Goal: Information Seeking & Learning: Learn about a topic

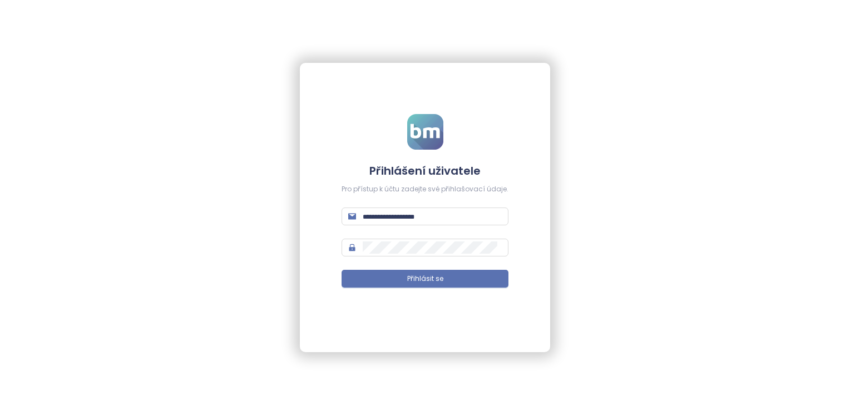
type input "**********"
click at [415, 290] on form "**********" at bounding box center [424, 207] width 167 height 187
click at [413, 285] on button "Přihlásit se" at bounding box center [424, 279] width 167 height 18
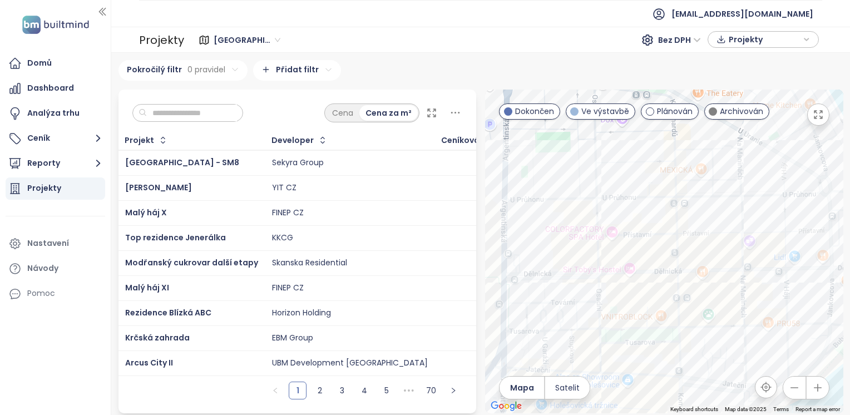
drag, startPoint x: 599, startPoint y: 166, endPoint x: 659, endPoint y: 275, distance: 124.6
click at [659, 275] on div at bounding box center [664, 252] width 358 height 324
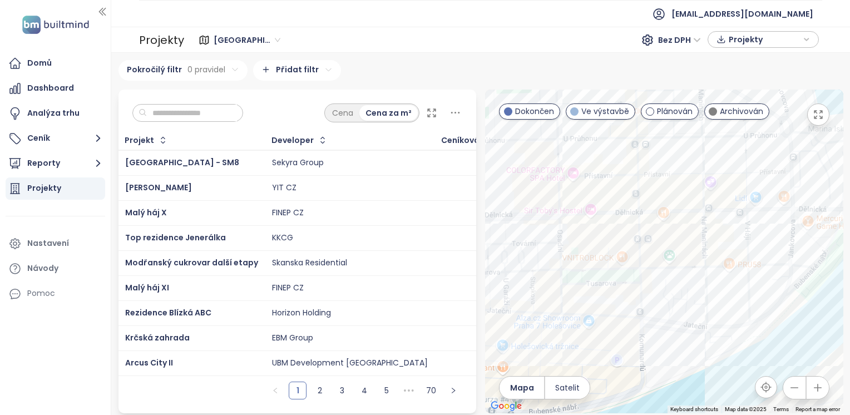
drag, startPoint x: 737, startPoint y: 302, endPoint x: 676, endPoint y: 239, distance: 87.7
click at [676, 239] on div at bounding box center [664, 252] width 358 height 324
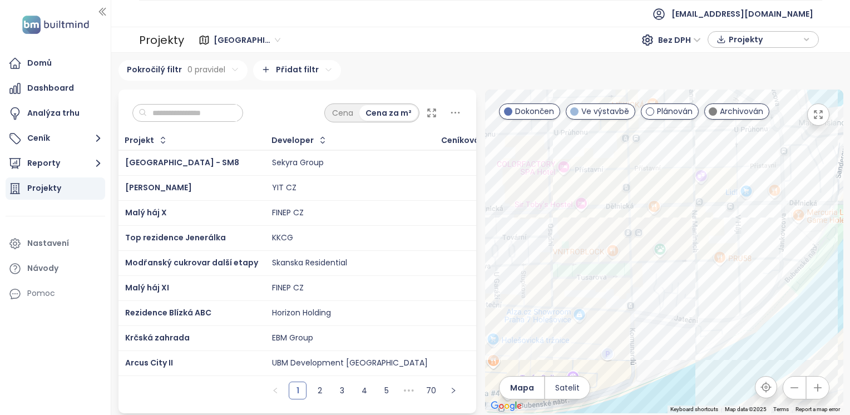
drag, startPoint x: 715, startPoint y: 228, endPoint x: 673, endPoint y: 262, distance: 53.7
click at [673, 262] on div at bounding box center [664, 252] width 358 height 324
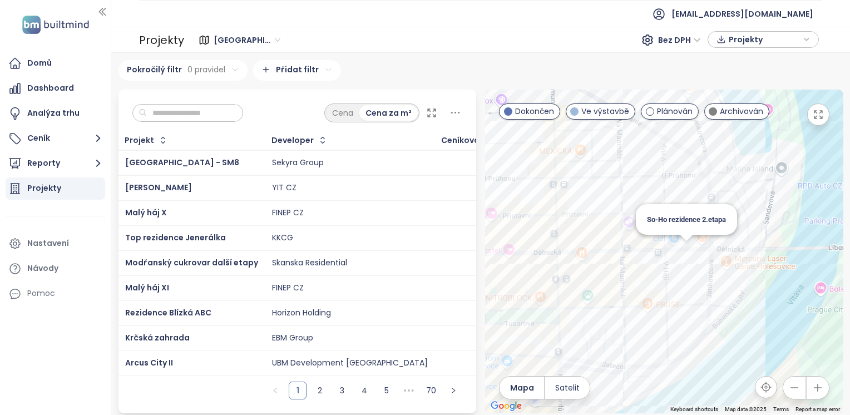
click at [680, 252] on div "So-Ho rezidence 2.etapa" at bounding box center [664, 252] width 358 height 324
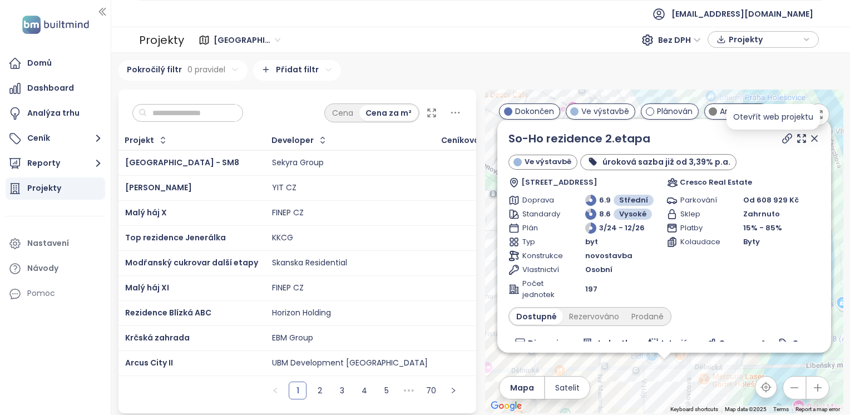
click at [781, 139] on icon at bounding box center [786, 138] width 11 height 11
click at [796, 141] on icon at bounding box center [801, 138] width 11 height 11
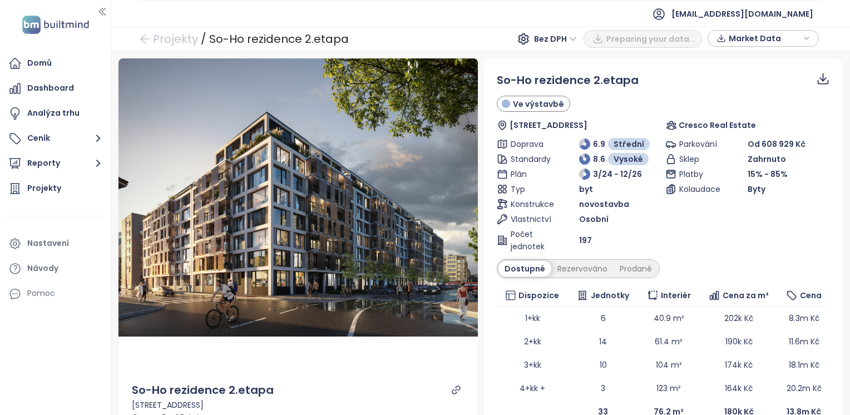
click at [819, 80] on icon at bounding box center [822, 77] width 7 height 8
click at [819, 76] on icon at bounding box center [822, 77] width 7 height 8
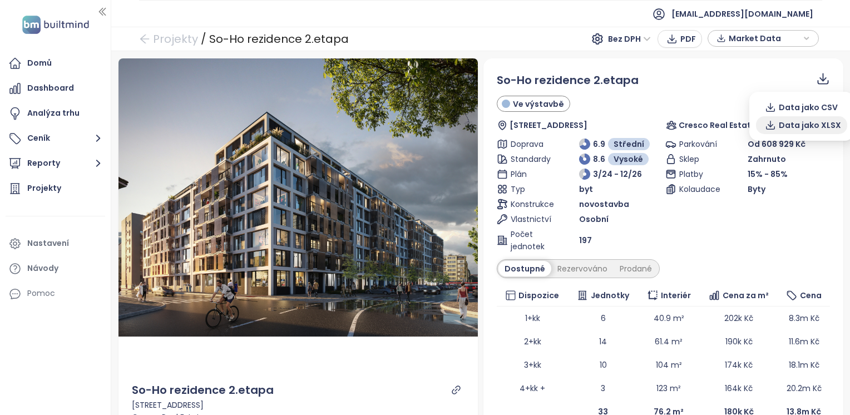
click at [814, 128] on span "Data jako XLSX" at bounding box center [809, 125] width 62 height 12
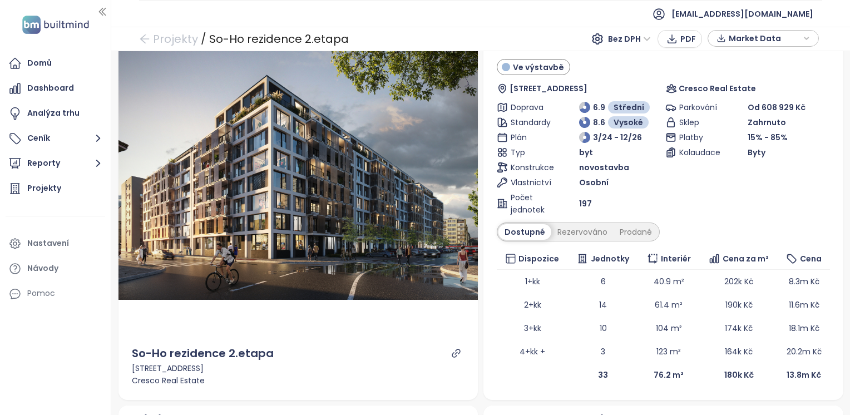
scroll to position [56, 0]
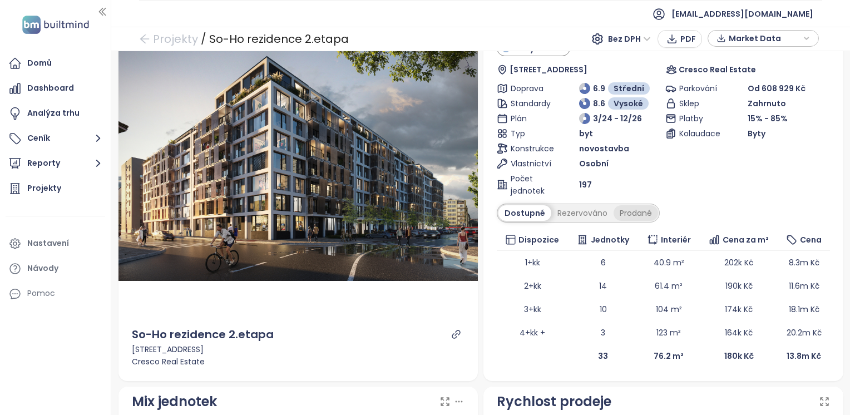
click at [625, 212] on div "Prodané" at bounding box center [635, 213] width 44 height 16
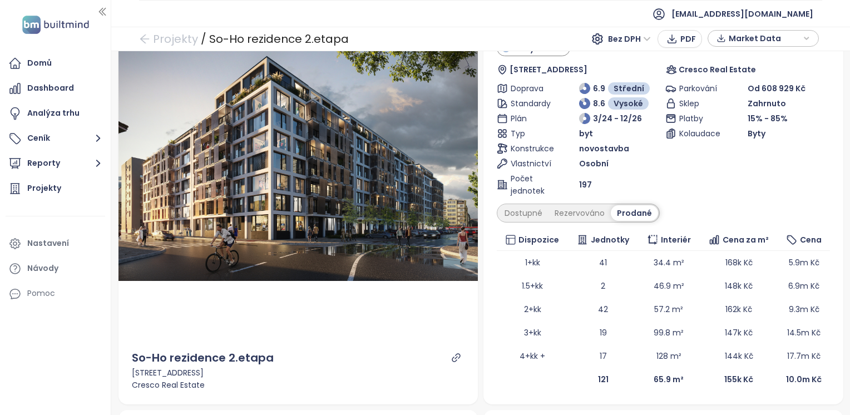
scroll to position [0, 0]
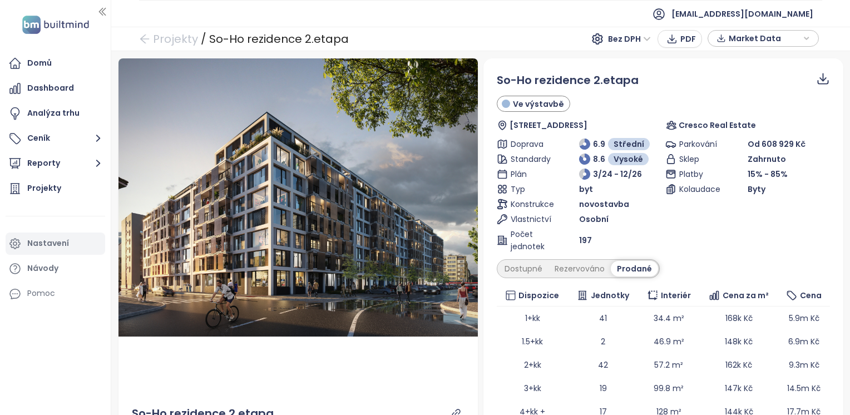
click at [41, 242] on div "Nastavení" at bounding box center [48, 243] width 42 height 14
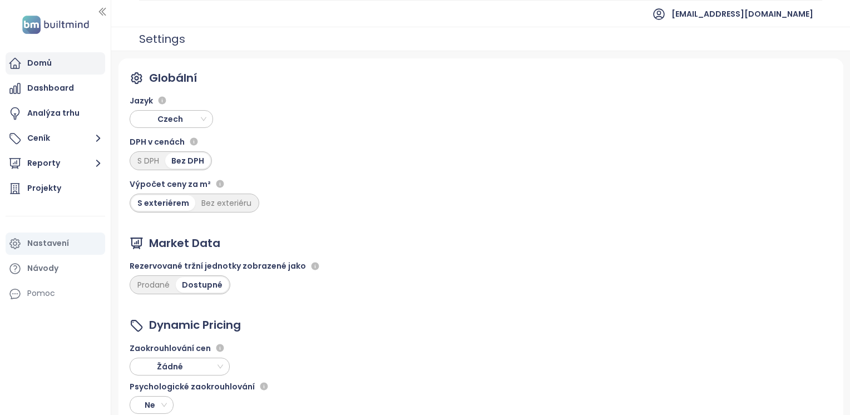
click at [68, 70] on div "Domů" at bounding box center [56, 63] width 100 height 22
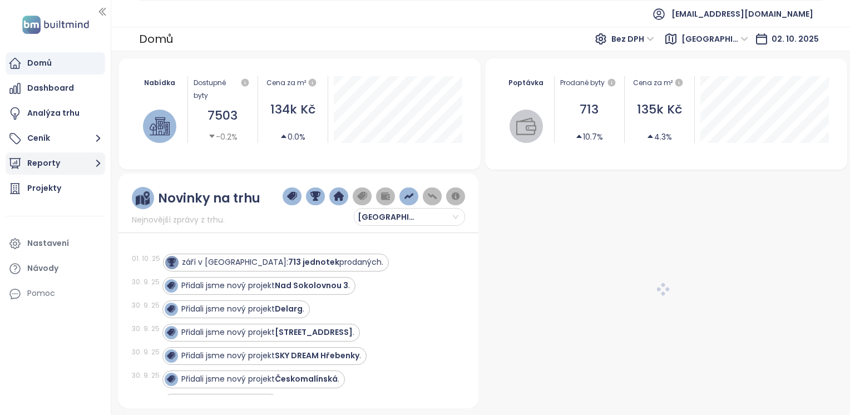
click at [95, 163] on icon "button" at bounding box center [98, 163] width 14 height 14
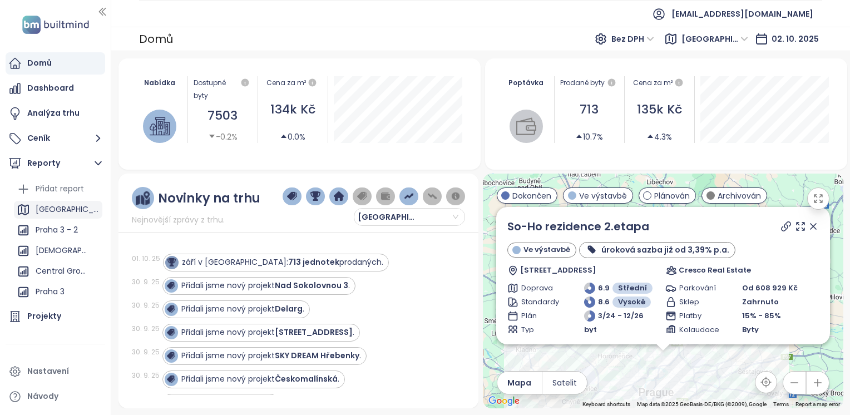
click at [73, 206] on div "[GEOGRAPHIC_DATA]" at bounding box center [58, 210] width 88 height 18
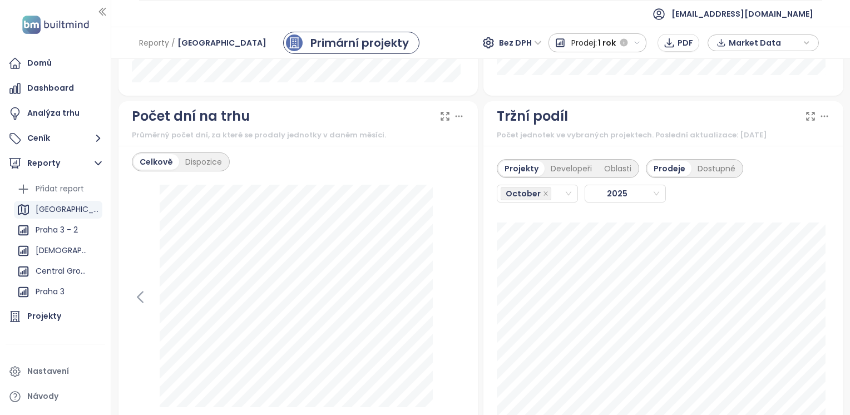
scroll to position [1298, 0]
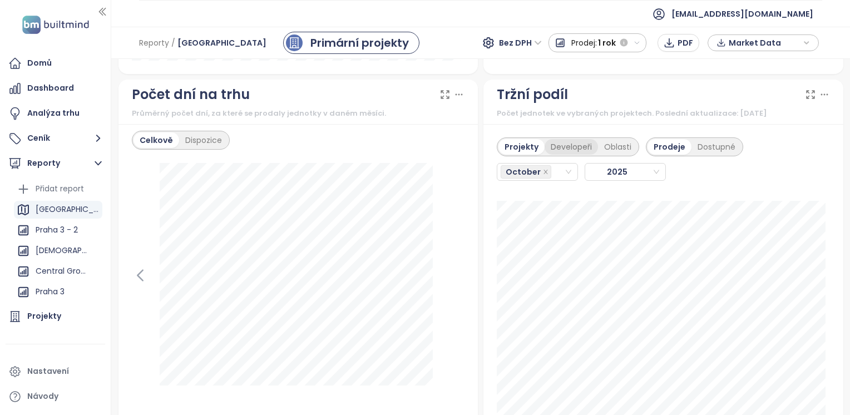
click at [574, 144] on div "Developeři" at bounding box center [570, 147] width 53 height 16
click at [552, 168] on div "October" at bounding box center [532, 172] width 64 height 16
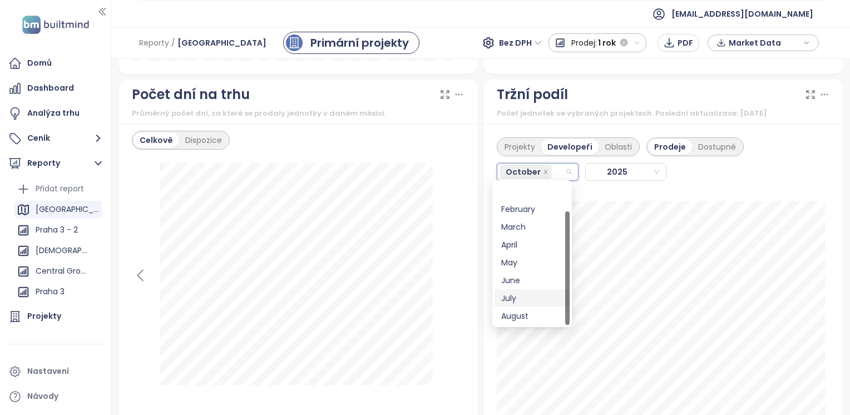
scroll to position [36, 0]
click at [539, 300] on div "September" at bounding box center [532, 298] width 62 height 12
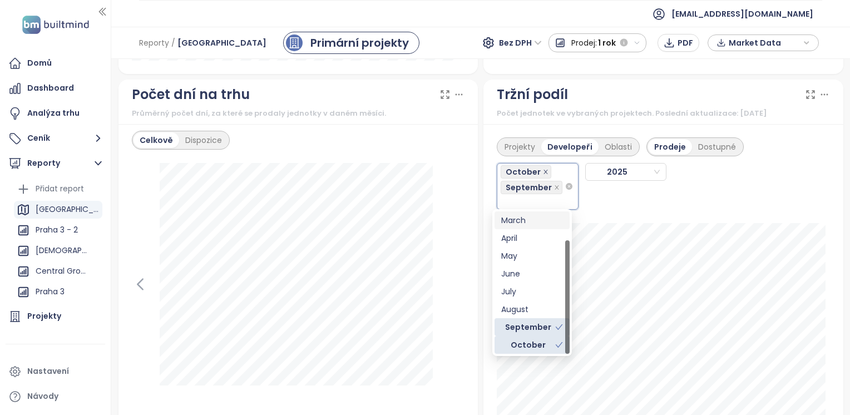
click at [543, 170] on icon "close" at bounding box center [545, 172] width 4 height 4
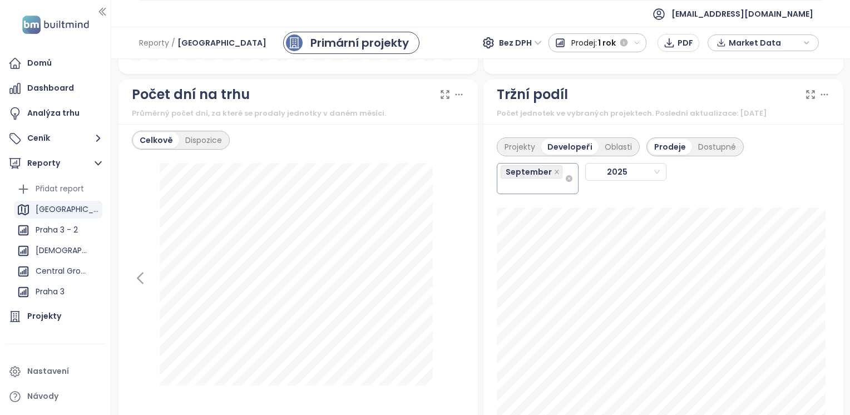
click at [832, 146] on div "Projekty Developeři Oblasti Prodeje Dostupné [DATE] Top Estates Group: 4" at bounding box center [663, 283] width 360 height 319
click at [547, 188] on div "September" at bounding box center [532, 178] width 64 height 29
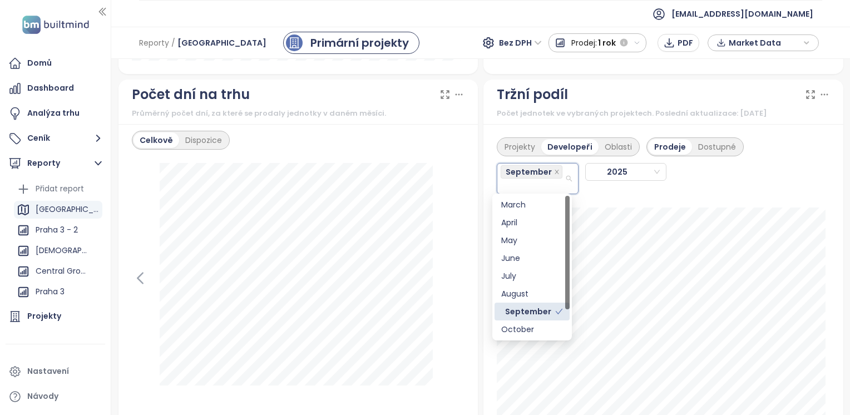
scroll to position [0, 0]
click at [532, 204] on div "January" at bounding box center [532, 204] width 62 height 12
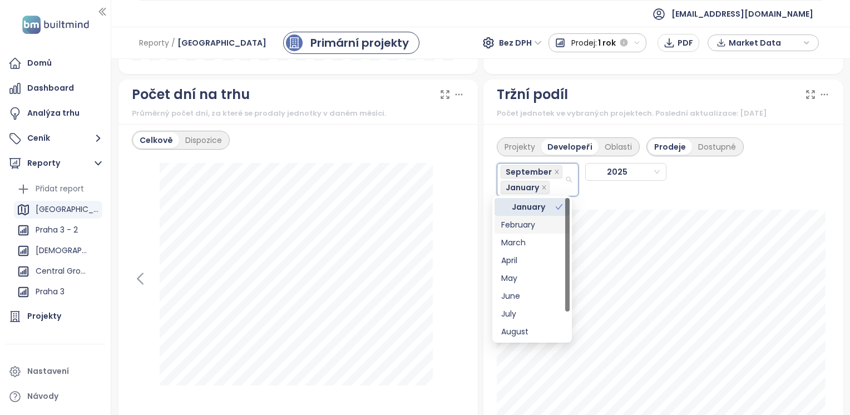
click at [530, 221] on div "February" at bounding box center [532, 225] width 62 height 12
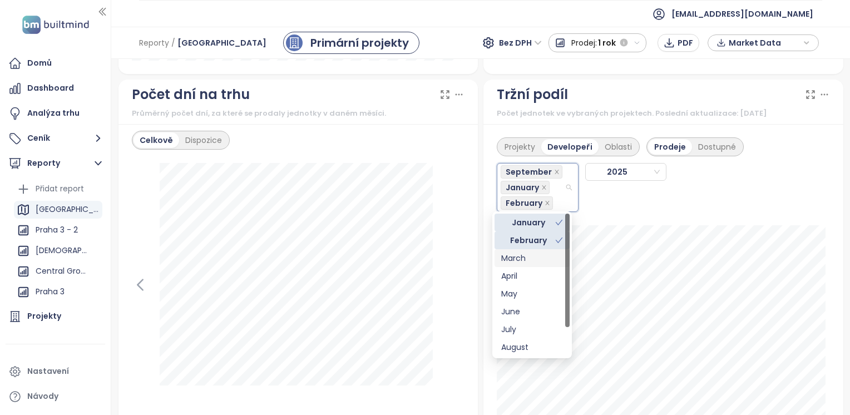
click at [523, 252] on div "March" at bounding box center [532, 258] width 62 height 12
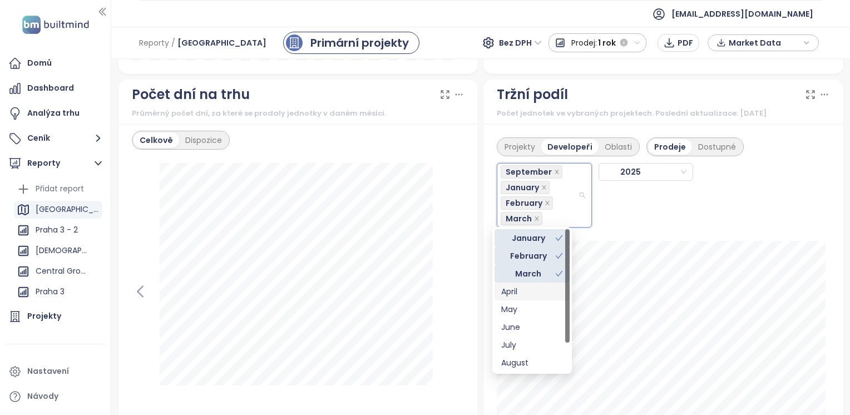
click at [520, 288] on div "April" at bounding box center [532, 291] width 62 height 12
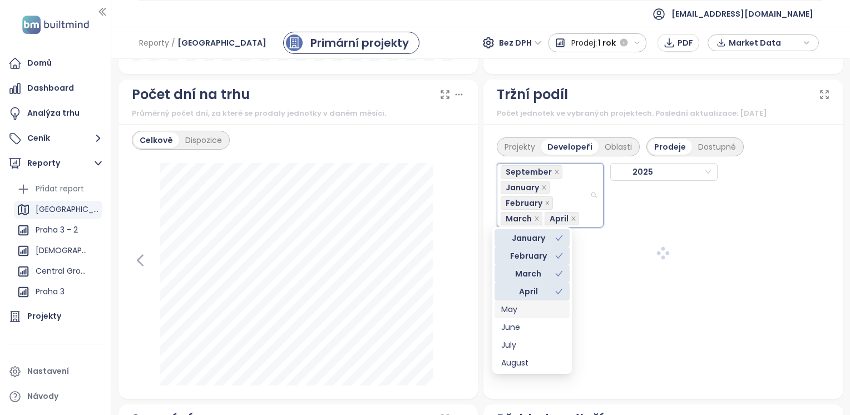
click at [519, 307] on div "May" at bounding box center [532, 309] width 62 height 12
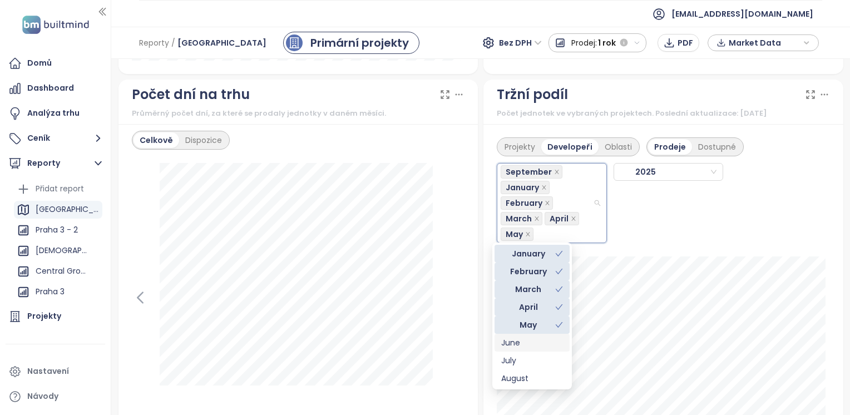
click at [519, 342] on div "June" at bounding box center [532, 342] width 62 height 12
click at [515, 361] on div "July" at bounding box center [532, 360] width 62 height 12
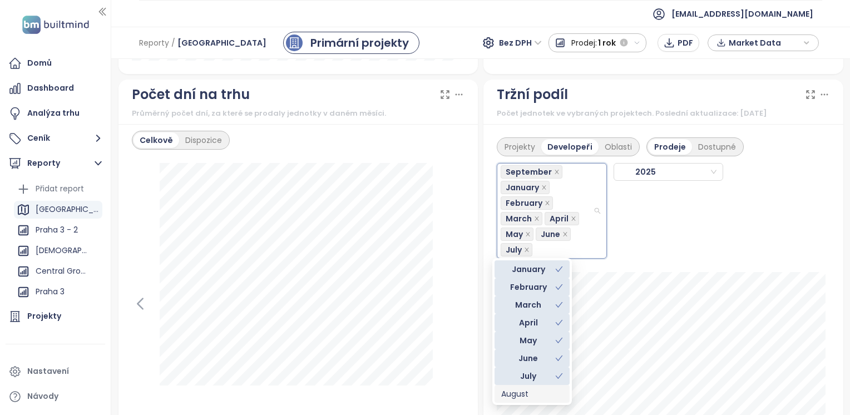
click at [513, 393] on div "August" at bounding box center [532, 394] width 62 height 12
click at [532, 395] on div "October" at bounding box center [532, 394] width 62 height 12
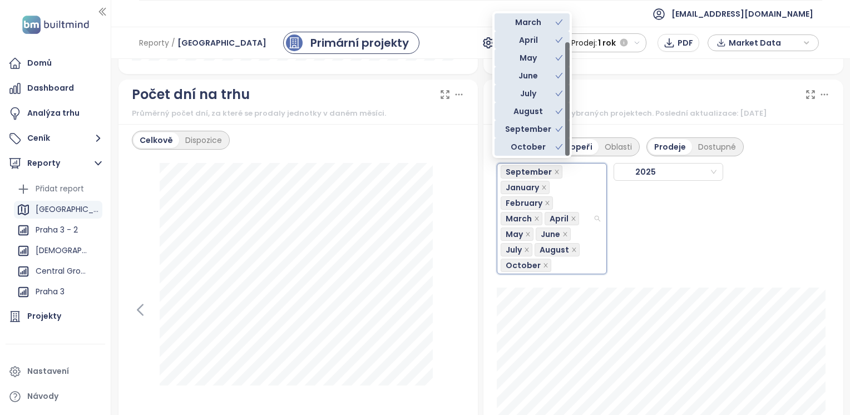
click at [698, 207] on div "September January February March April May June July August [DATE]" at bounding box center [662, 215] width 333 height 118
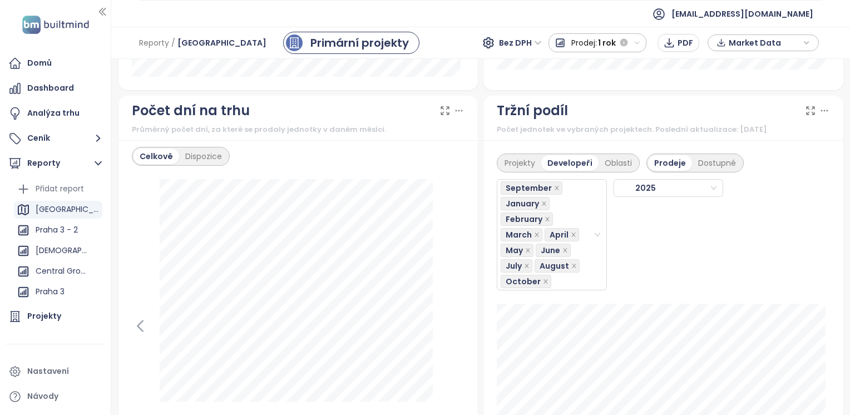
scroll to position [1298, 0]
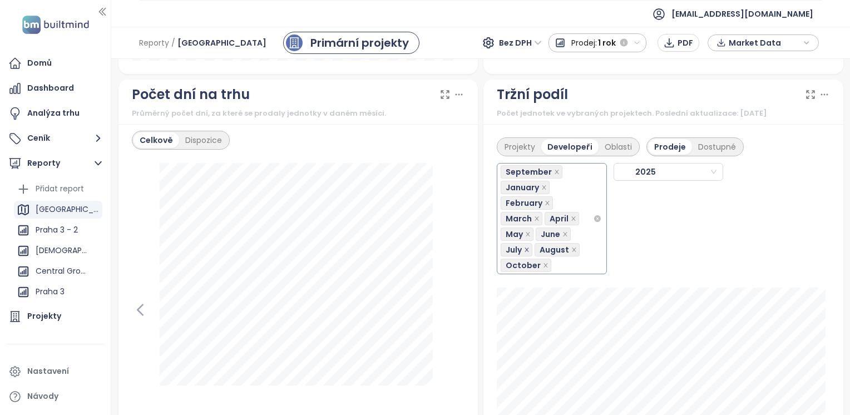
click at [563, 232] on icon "close" at bounding box center [565, 234] width 4 height 4
click at [525, 232] on icon "close" at bounding box center [528, 234] width 6 height 6
click at [570, 216] on icon "close" at bounding box center [573, 219] width 6 height 6
click at [534, 216] on icon "close" at bounding box center [536, 218] width 4 height 4
click at [544, 201] on icon "close" at bounding box center [547, 203] width 6 height 6
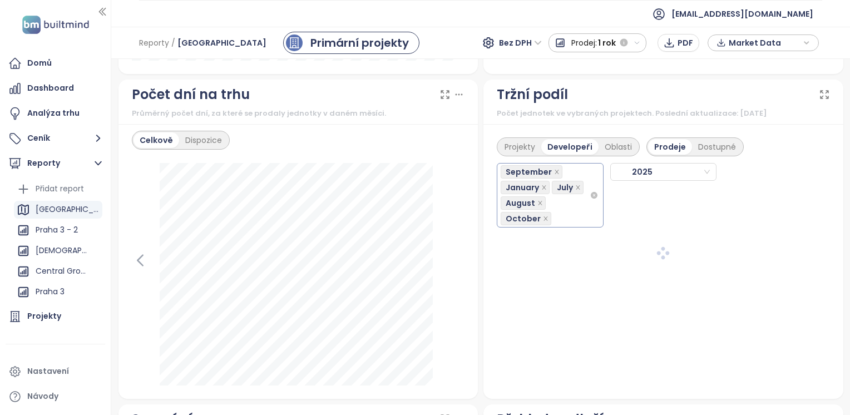
click at [541, 185] on icon "close" at bounding box center [544, 188] width 6 height 6
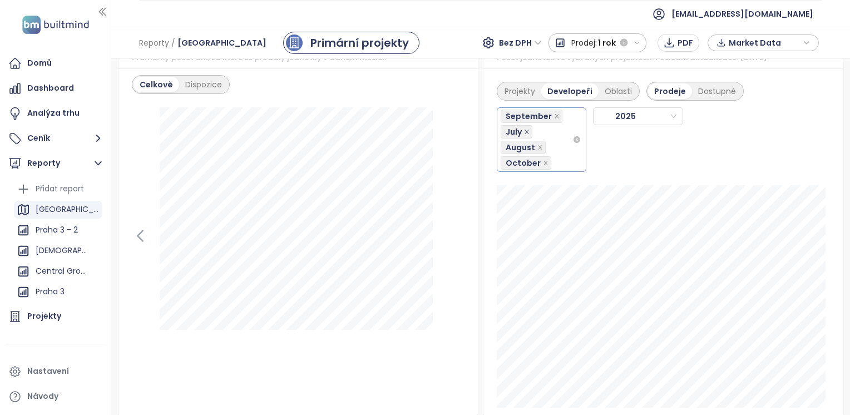
click at [524, 129] on icon "close" at bounding box center [527, 132] width 6 height 6
click at [543, 145] on icon "close" at bounding box center [545, 147] width 4 height 4
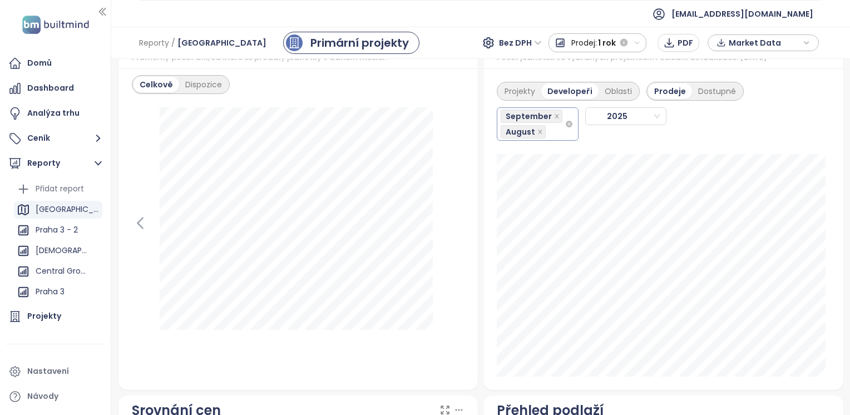
click at [554, 118] on span at bounding box center [557, 116] width 6 height 12
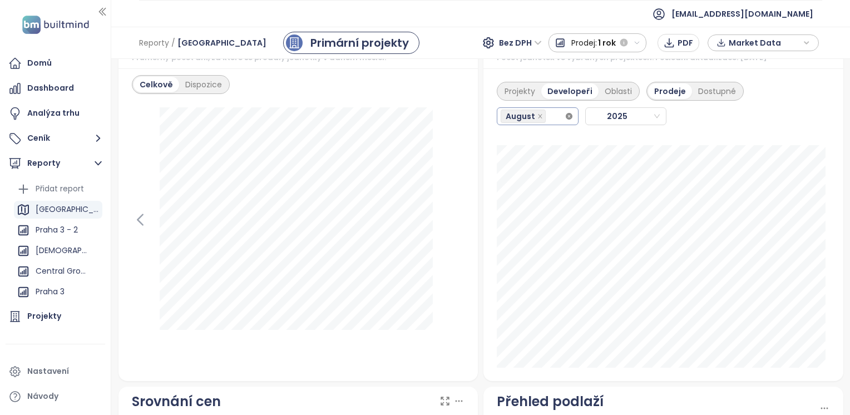
click at [565, 116] on icon "close-circle" at bounding box center [568, 116] width 7 height 7
click at [553, 114] on div "October" at bounding box center [532, 116] width 64 height 16
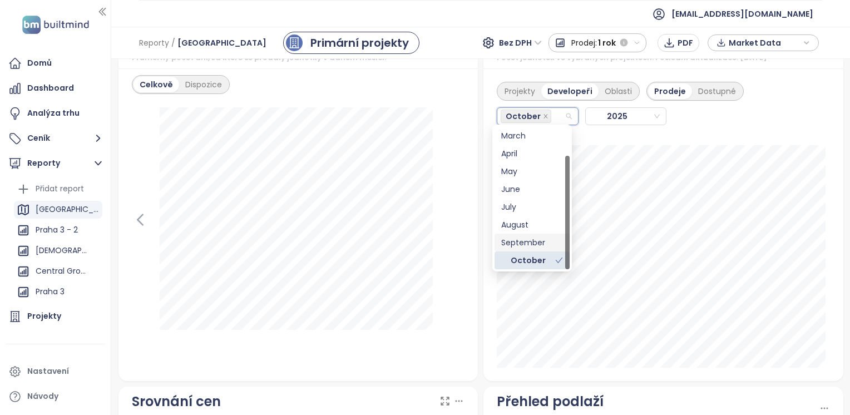
drag, startPoint x: 531, startPoint y: 241, endPoint x: 529, endPoint y: 235, distance: 6.5
click at [531, 241] on div "September" at bounding box center [532, 242] width 62 height 12
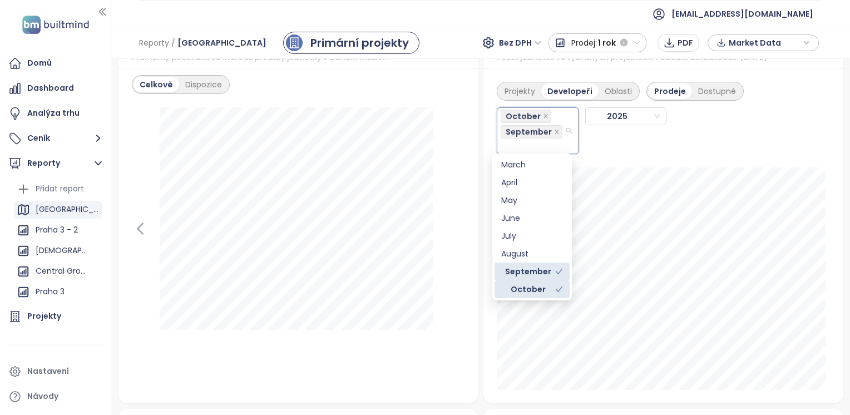
click at [531, 286] on div "October" at bounding box center [528, 289] width 54 height 12
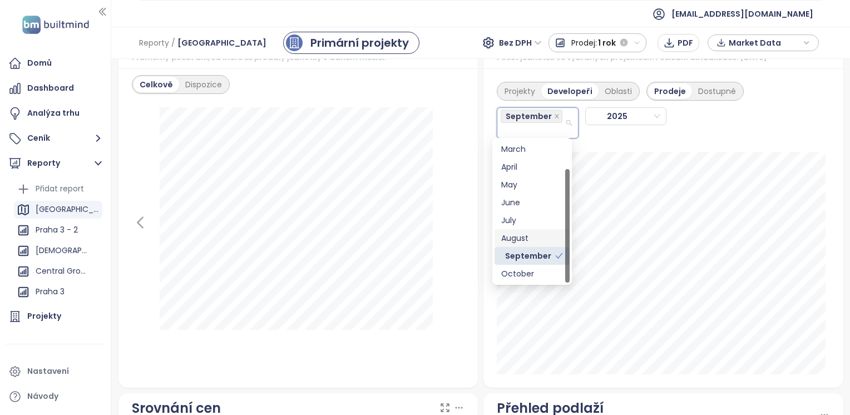
click at [527, 237] on div "August" at bounding box center [532, 238] width 62 height 12
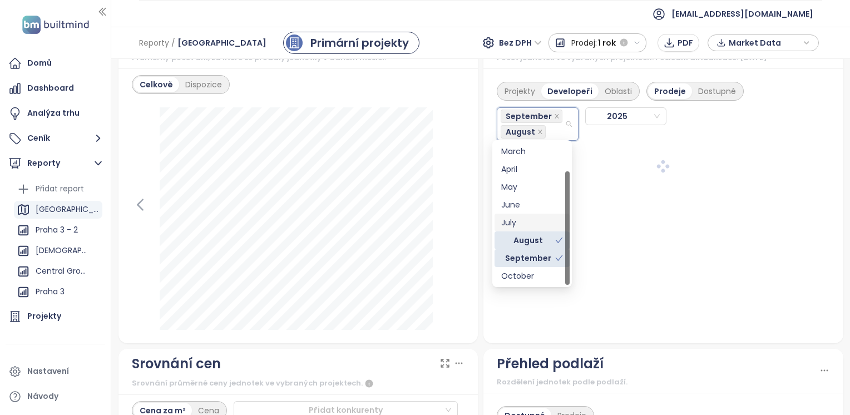
click at [524, 221] on div "July" at bounding box center [532, 222] width 62 height 12
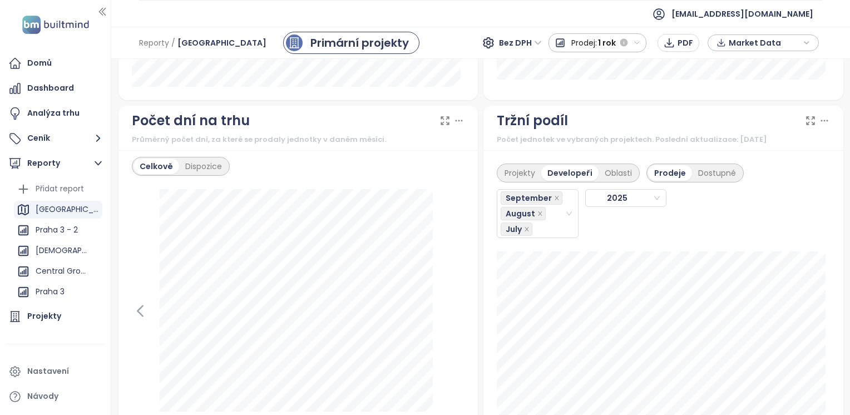
scroll to position [1279, 0]
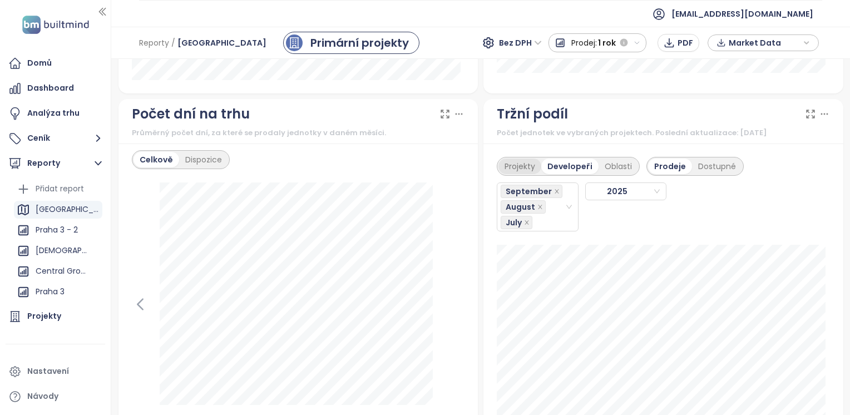
click at [517, 166] on div "Projekty" at bounding box center [519, 166] width 43 height 16
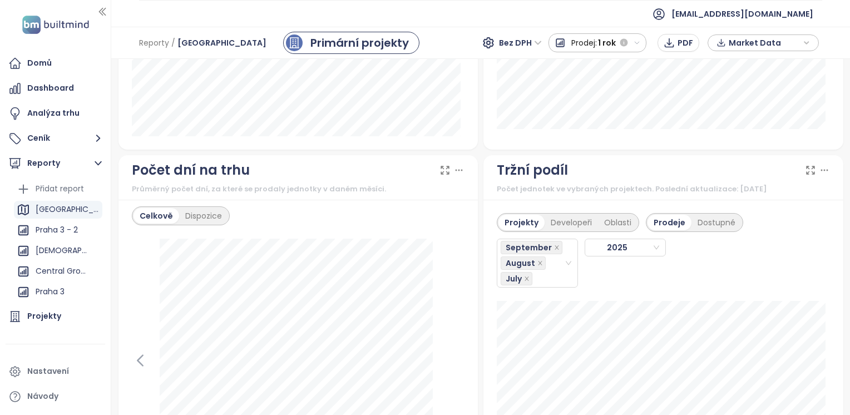
scroll to position [1061, 0]
